Goal: Task Accomplishment & Management: Manage account settings

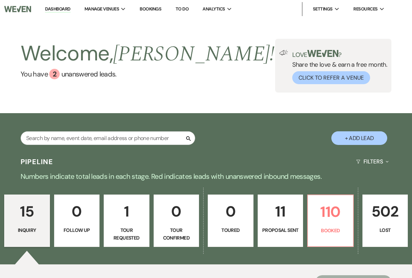
click at [327, 229] on p "Booked" at bounding box center [330, 230] width 37 height 8
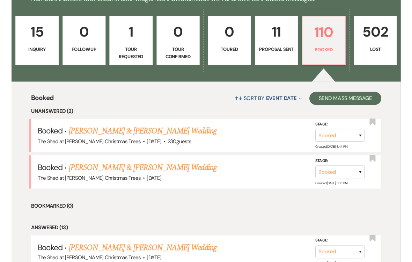
scroll to position [180, 0]
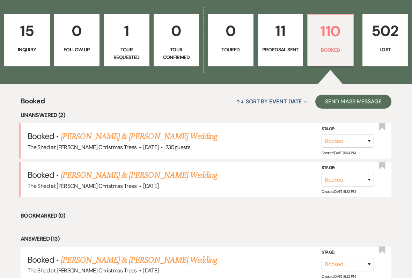
click at [95, 173] on link "[PERSON_NAME] & [PERSON_NAME] Wedding" at bounding box center [139, 175] width 156 height 13
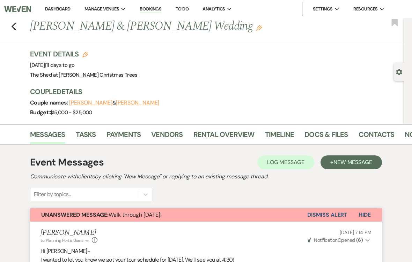
click at [336, 135] on link "Docs & Files" at bounding box center [325, 136] width 43 height 15
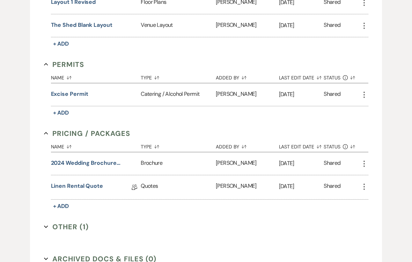
scroll to position [685, 0]
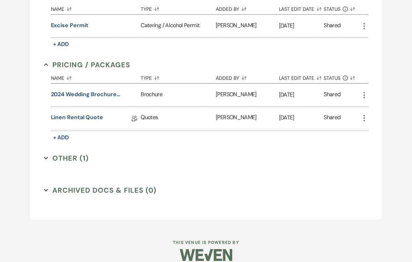
click at [72, 116] on link "Linen Rental Quote" at bounding box center [77, 118] width 52 height 11
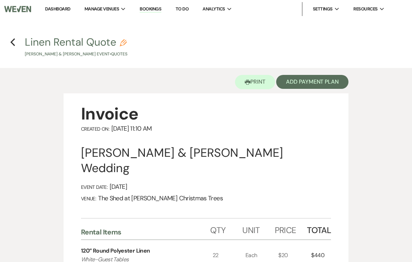
click at [15, 45] on use "button" at bounding box center [12, 42] width 5 height 8
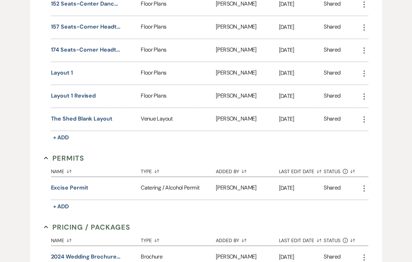
scroll to position [519, 0]
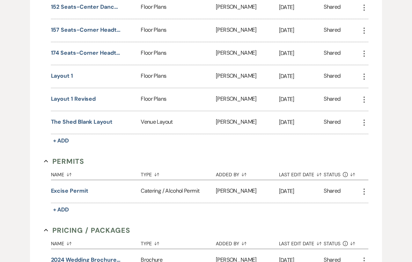
click at [64, 99] on button "Layout 1 Revised" at bounding box center [73, 99] width 45 height 8
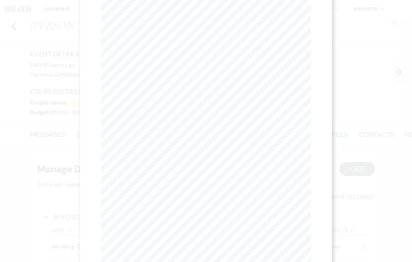
scroll to position [0, 0]
click at [308, 22] on icon "X" at bounding box center [308, 19] width 6 height 6
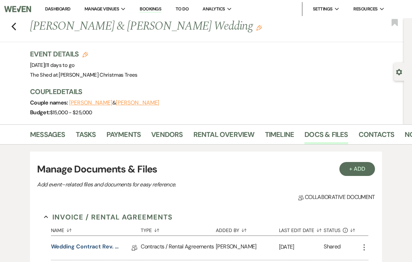
click at [163, 133] on link "Vendors" at bounding box center [166, 136] width 31 height 15
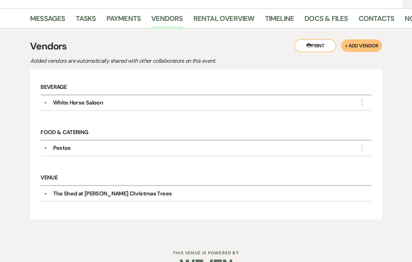
scroll to position [117, 0]
click at [316, 19] on link "Docs & Files" at bounding box center [325, 20] width 43 height 15
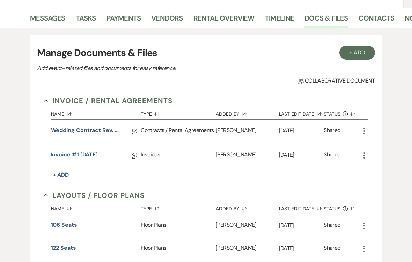
click at [44, 18] on link "Messages" at bounding box center [47, 20] width 35 height 15
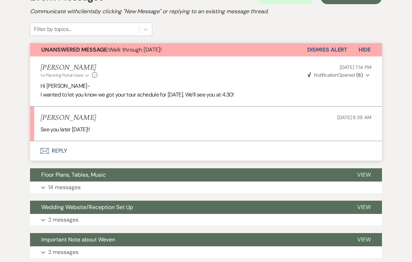
click at [337, 51] on button "Dismiss Alert" at bounding box center [327, 50] width 40 height 13
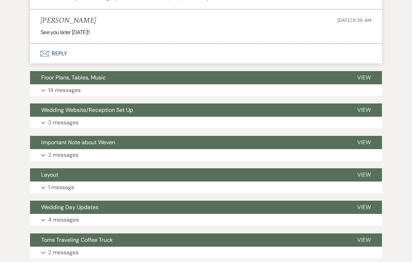
scroll to position [263, 0]
click at [46, 85] on button "Expand 14 messages" at bounding box center [206, 90] width 352 height 12
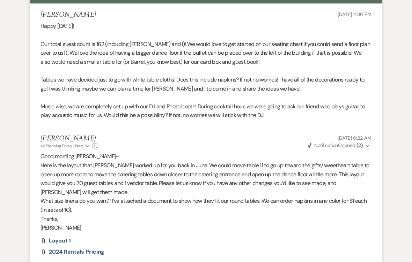
scroll to position [345, 0]
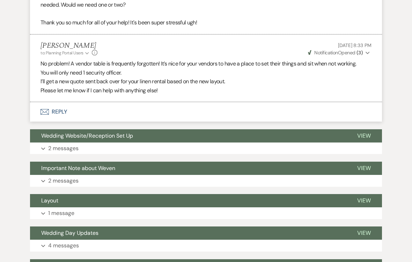
click at [46, 143] on button "Expand 2 messages" at bounding box center [206, 149] width 352 height 12
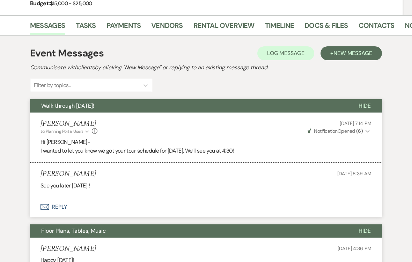
scroll to position [108, 0]
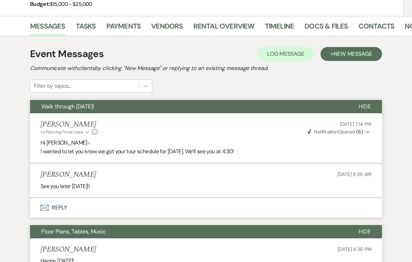
click at [323, 25] on link "Docs & Files" at bounding box center [325, 28] width 43 height 15
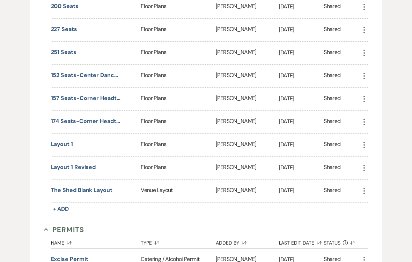
scroll to position [452, 0]
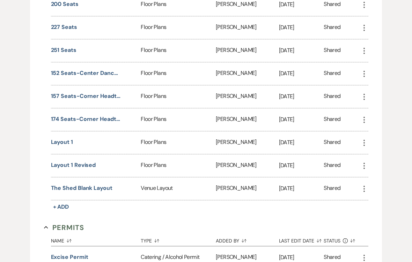
click at [61, 163] on button "Layout 1 Revised" at bounding box center [73, 166] width 45 height 8
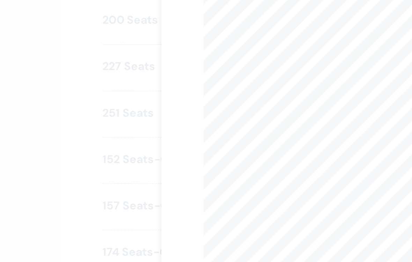
scroll to position [0, 0]
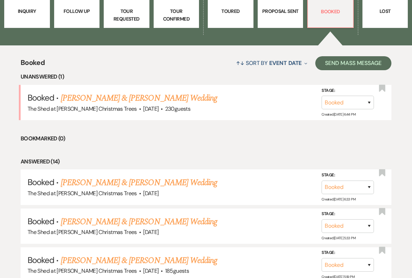
scroll to position [219, 0]
click at [81, 182] on link "[PERSON_NAME] & [PERSON_NAME] Wedding" at bounding box center [139, 182] width 156 height 13
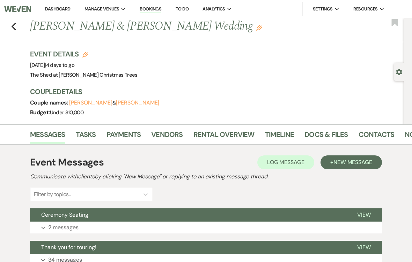
click at [118, 136] on link "Payments" at bounding box center [123, 136] width 35 height 15
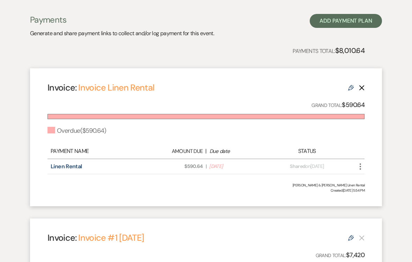
click at [364, 168] on icon "More" at bounding box center [360, 167] width 8 height 8
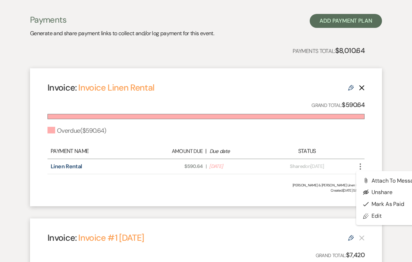
click at [399, 202] on button "Check [PERSON_NAME] [PERSON_NAME] as Paid" at bounding box center [391, 204] width 70 height 12
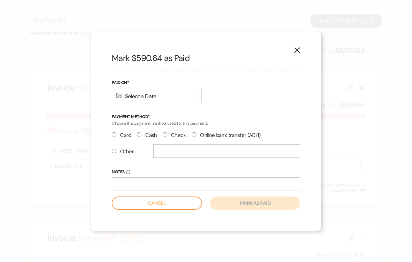
click at [120, 103] on div "Calendar Select a Date Expand" at bounding box center [157, 95] width 90 height 15
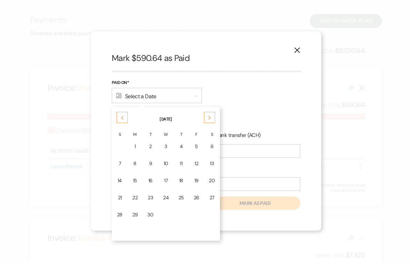
click at [134, 200] on div "22" at bounding box center [135, 197] width 6 height 7
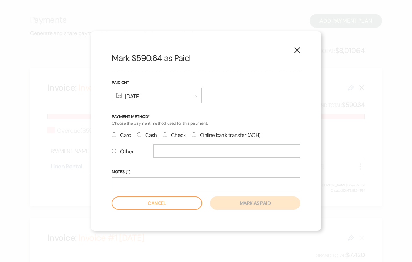
click at [170, 138] on label "Check" at bounding box center [174, 135] width 23 height 9
click at [167, 137] on input "Check" at bounding box center [165, 135] width 5 height 5
radio input "true"
click at [290, 210] on button "Mark as paid" at bounding box center [255, 203] width 90 height 13
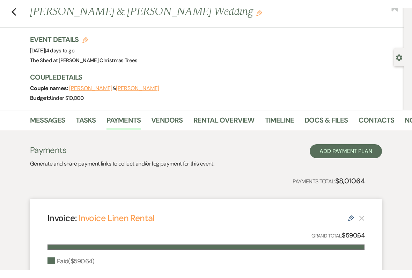
scroll to position [0, 0]
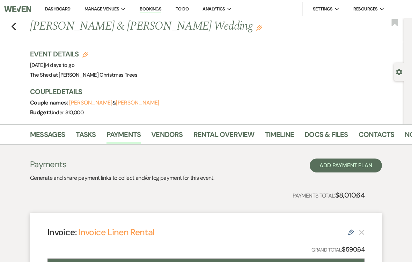
click at [16, 28] on icon "Previous" at bounding box center [13, 26] width 5 height 8
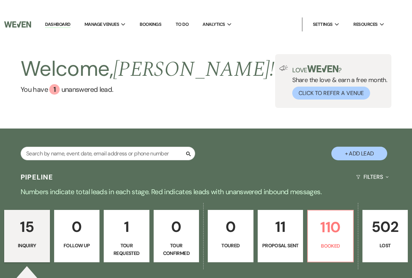
click at [324, 223] on p "110" at bounding box center [330, 211] width 37 height 23
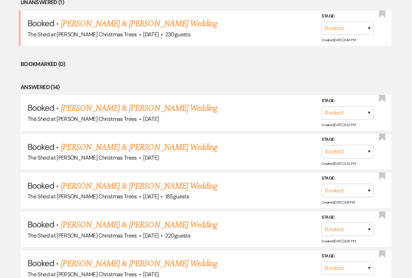
click at [75, 146] on link "[PERSON_NAME] & [PERSON_NAME] Wedding" at bounding box center [139, 147] width 156 height 13
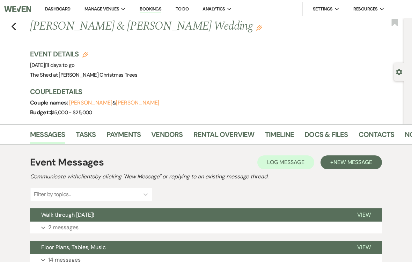
click at [311, 134] on link "Docs & Files" at bounding box center [325, 136] width 43 height 15
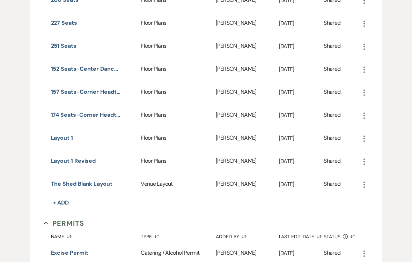
scroll to position [460, 0]
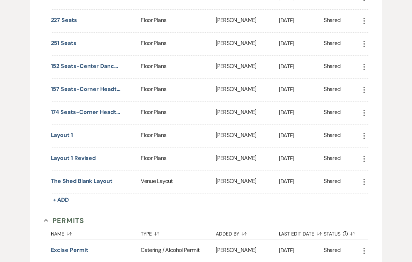
click at [63, 161] on button "Layout 1 Revised" at bounding box center [73, 158] width 45 height 8
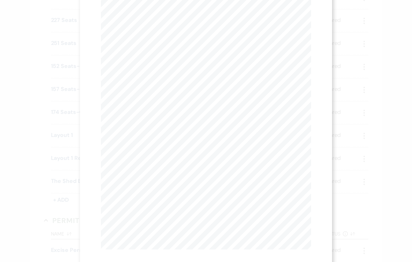
scroll to position [52, 0]
